Goal: Task Accomplishment & Management: Complete application form

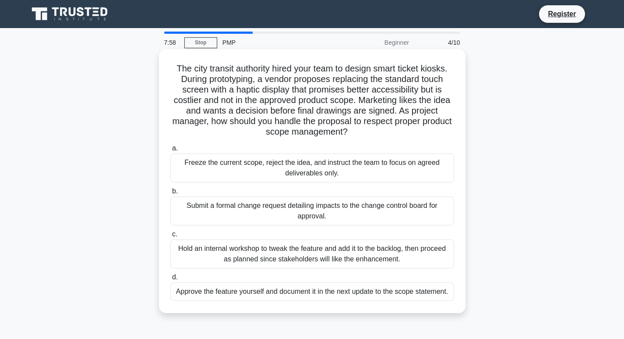
click at [443, 287] on div "Approve the feature yourself and document it in the next update to the scope st…" at bounding box center [312, 291] width 284 height 18
click at [170, 280] on input "d. Approve the feature yourself and document it in the next update to the scope…" at bounding box center [170, 277] width 0 height 6
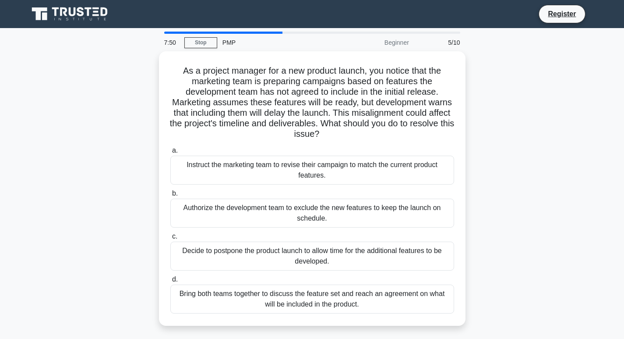
click at [443, 287] on div "Bring both teams together to discuss the feature set and reach an agreement on …" at bounding box center [312, 298] width 284 height 29
click at [170, 282] on input "d. Bring both teams together to discuss the feature set and reach an agreement …" at bounding box center [170, 279] width 0 height 6
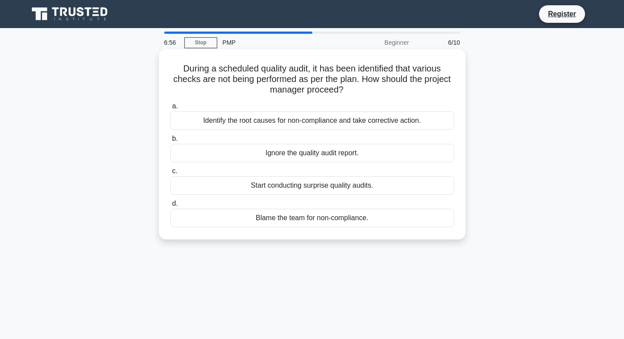
click at [347, 126] on div "Identify the root causes for non-compliance and take corrective action." at bounding box center [312, 120] width 284 height 18
click at [170, 109] on input "a. Identify the root causes for non-compliance and take corrective action." at bounding box center [170, 106] width 0 height 6
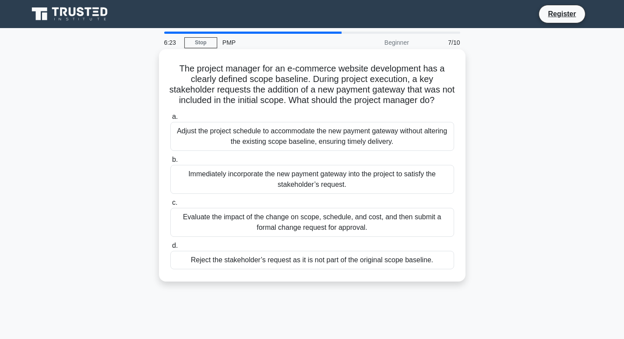
click at [357, 148] on div "Adjust the project schedule to accommodate the new payment gateway without alte…" at bounding box center [312, 136] width 284 height 29
click at [170, 120] on input "a. Adjust the project schedule to accommodate the new payment gateway without a…" at bounding box center [170, 117] width 0 height 6
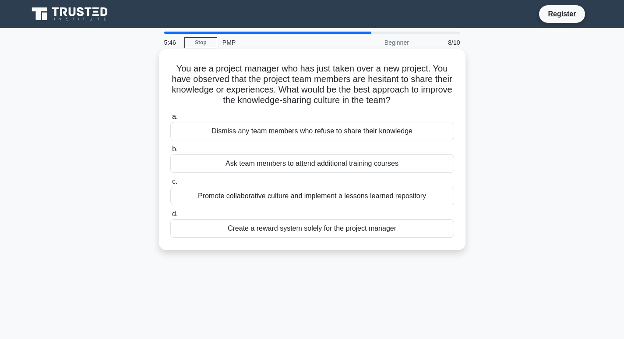
click at [395, 195] on div "Promote collaborative culture and implement a lessons learned repository" at bounding box center [312, 196] width 284 height 18
click at [170, 184] on input "c. Promote collaborative culture and implement a lessons learned repository" at bounding box center [170, 182] width 0 height 6
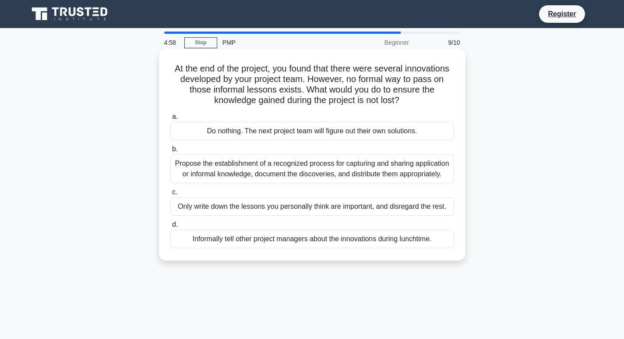
click at [371, 162] on div "Propose the establishment of a recognized process for capturing and sharing app…" at bounding box center [312, 168] width 284 height 29
click at [170, 152] on input "b. Propose the establishment of a recognized process for capturing and sharing …" at bounding box center [170, 149] width 0 height 6
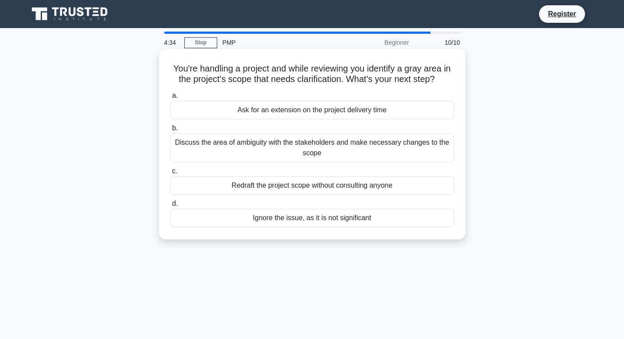
click at [366, 153] on div "Discuss the area of ambiguity with the stakeholders and make necessary changes …" at bounding box center [312, 147] width 284 height 29
click at [170, 131] on input "b. Discuss the area of ambiguity with the stakeholders and make necessary chang…" at bounding box center [170, 128] width 0 height 6
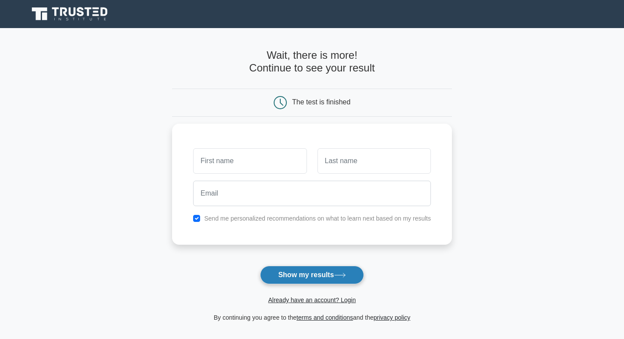
click at [363, 281] on button "Show my results" at bounding box center [311, 274] width 103 height 18
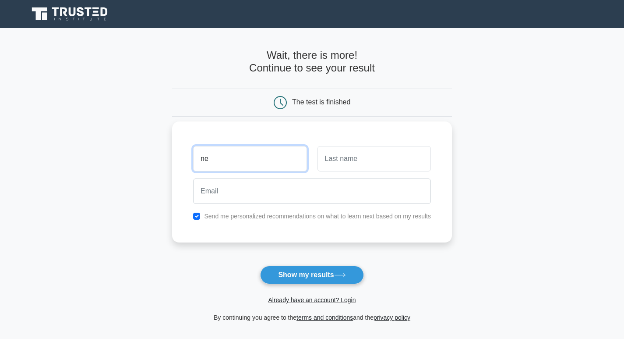
type input "n"
type input "NENYE"
click at [260, 265] on button "Show my results" at bounding box center [311, 274] width 103 height 18
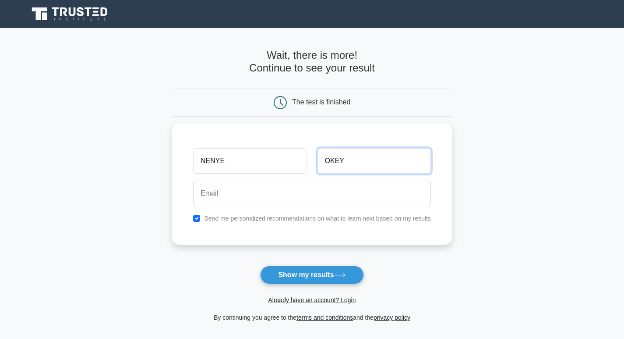
type input "OKEY"
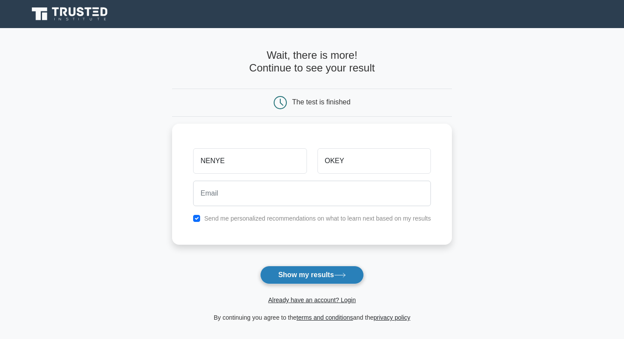
click at [326, 281] on button "Show my results" at bounding box center [311, 274] width 103 height 18
click at [197, 216] on input "checkbox" at bounding box center [196, 215] width 7 height 7
checkbox input "true"
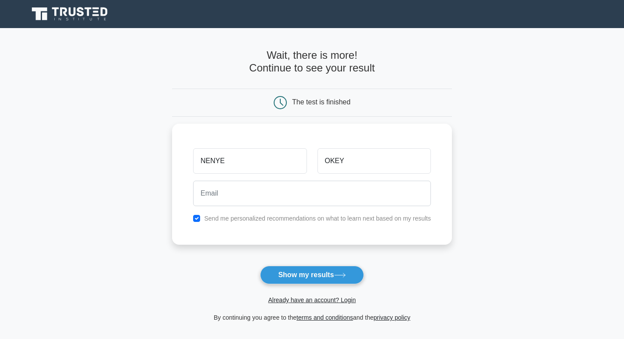
click at [391, 87] on form "Wait, there is more! Continue to see your result The test is finished [PERSON_N…" at bounding box center [312, 185] width 280 height 273
click at [357, 86] on form "Wait, there is more! Continue to see your result The test is finished [PERSON_N…" at bounding box center [312, 185] width 280 height 273
click at [369, 159] on input "OKEY" at bounding box center [374, 158] width 113 height 25
type input "O"
click at [258, 158] on input "NENYE" at bounding box center [249, 158] width 113 height 25
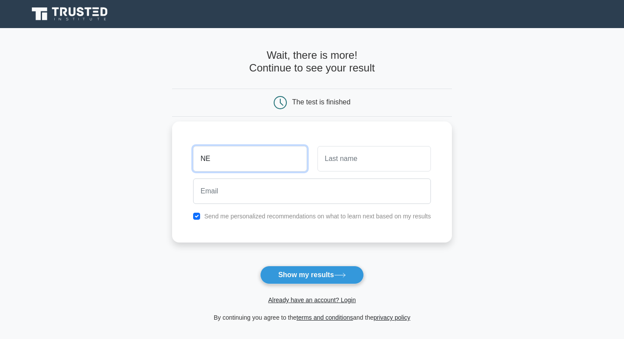
type input "N"
